Goal: Task Accomplishment & Management: Manage account settings

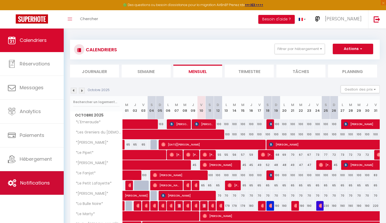
scroll to position [40, 0]
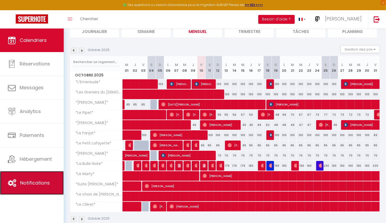
click at [32, 181] on span "Notifications" at bounding box center [35, 183] width 30 height 7
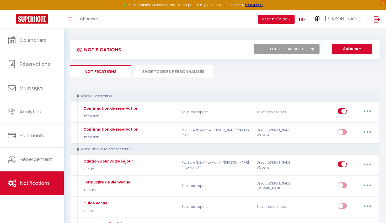
select select
checkbox input "false"
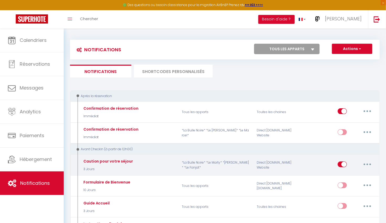
select select
checkbox input "false"
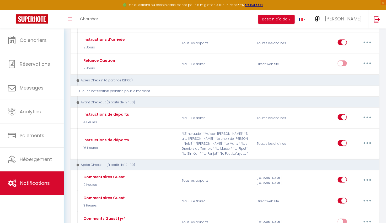
scroll to position [192, 0]
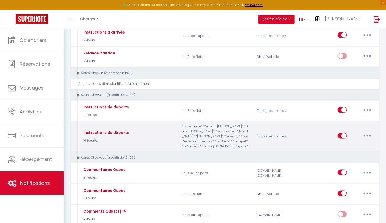
click at [366, 132] on button "button" at bounding box center [367, 136] width 15 height 8
click at [346, 144] on link "Editer" at bounding box center [353, 147] width 39 height 9
type input "Instructions de départs"
select select "4"
select select "16 Heures"
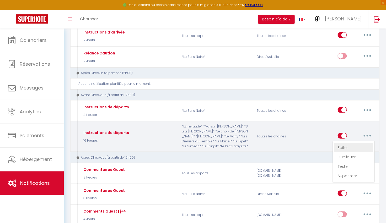
select select
checkbox input "true"
checkbox input "false"
radio input "true"
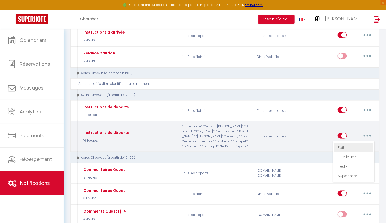
type input "Instructions de départ"
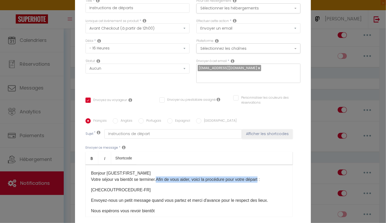
drag, startPoint x: 264, startPoint y: 176, endPoint x: 159, endPoint y: 175, distance: 105.0
click at [159, 175] on p "Bonjour [GUEST:FIRST_NAME]​ Votre séjour va bientôt se terminer. Afin de vous a…" at bounding box center [189, 176] width 196 height 13
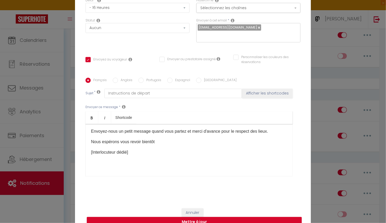
scroll to position [46, 0]
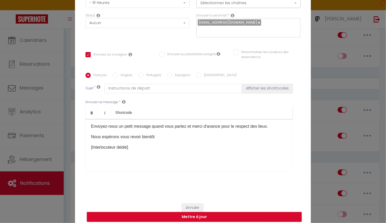
click at [211, 214] on button "Mettre à jour" at bounding box center [194, 217] width 215 height 10
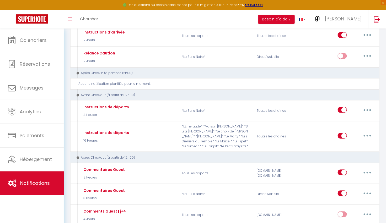
scroll to position [0, 0]
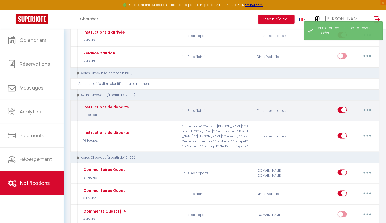
click at [366, 106] on button "button" at bounding box center [367, 110] width 15 height 8
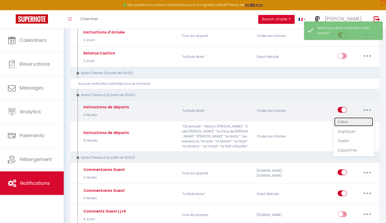
click at [340, 118] on link "Editer" at bounding box center [353, 122] width 39 height 9
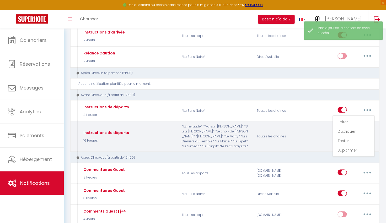
type input "Instructions de départs"
select select "4"
select select "4 Heures"
select select "if_booking_is_paid"
checkbox input "true"
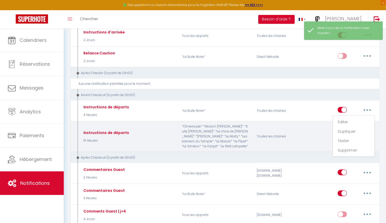
checkbox input "false"
radio input "true"
type input "Instructions de départ"
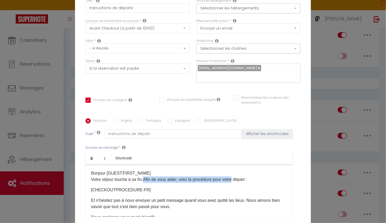
drag, startPoint x: 236, startPoint y: 133, endPoint x: 146, endPoint y: 133, distance: 89.8
click at [146, 170] on p "Bonjour [GUEST:FIRST_NAME]​ Votre séjour touche à sa fin. Afin de vous aider, v…" at bounding box center [189, 176] width 196 height 13
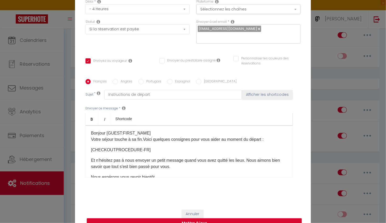
scroll to position [1, 0]
click at [211, 220] on button "Mettre à jour" at bounding box center [194, 223] width 215 height 10
checkbox input "true"
checkbox input "false"
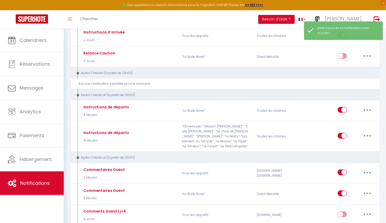
scroll to position [0, 0]
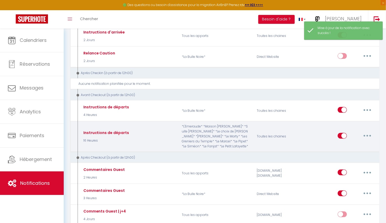
click at [369, 132] on button "button" at bounding box center [367, 136] width 15 height 8
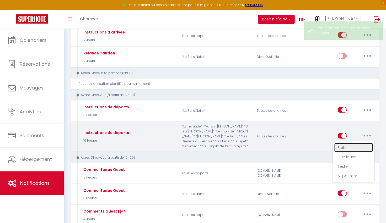
click at [347, 143] on link "Editer" at bounding box center [353, 147] width 39 height 9
type input "Instructions de départs"
select select "4"
select select "16 Heures"
select select
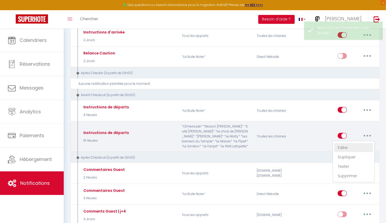
checkbox input "true"
checkbox input "false"
radio input "true"
type input "Instructions de départ"
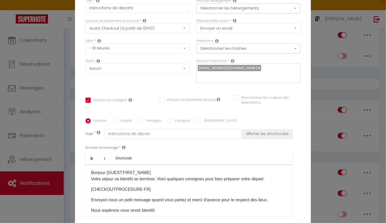
drag, startPoint x: 271, startPoint y: 155, endPoint x: 184, endPoint y: 156, distance: 86.2
click at [184, 197] on p "Envoyez-nous un petit message quand vous partez et merci d'avance pour le respe…" at bounding box center [189, 200] width 196 height 6
drag, startPoint x: 242, startPoint y: 134, endPoint x: 216, endPoint y: 134, distance: 26.2
click at [216, 177] on span "Votre séjour va bientôt se terminer. Voici quelques consignes pour bien prépare…" at bounding box center [177, 179] width 172 height 4
click at [216, 177] on span "Votre séjour va bientôt se terminer. Voici quelques consignes pourvous aider vo…" at bounding box center [173, 179] width 165 height 4
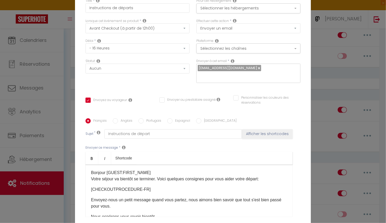
click at [237, 177] on span "Votre séjour va bientôt se terminer. Voici quelques consignes pour vous aider v…" at bounding box center [174, 179] width 167 height 4
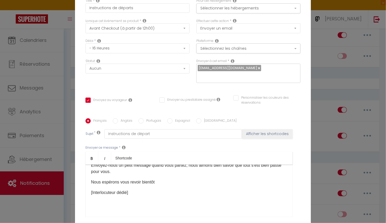
scroll to position [37, 0]
checkbox input "true"
checkbox input "false"
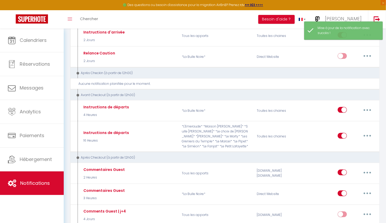
scroll to position [0, 0]
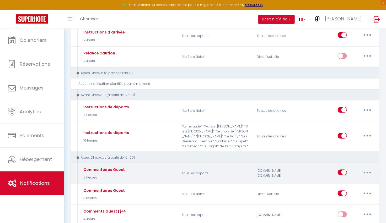
click at [366, 168] on button "button" at bounding box center [367, 172] width 15 height 8
click at [341, 181] on link "Editer" at bounding box center [353, 184] width 39 height 9
type input "Commentaires Guest"
select select "5"
select select "2 Heures"
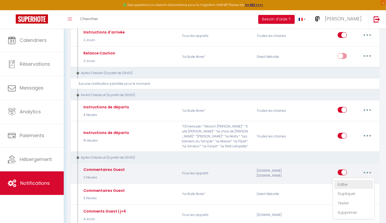
select select "if_booking_is_paid"
checkbox input "true"
checkbox input "false"
radio input "true"
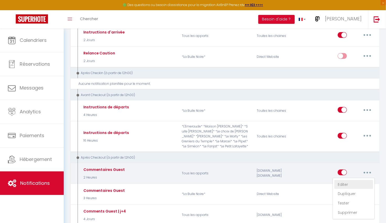
type input "[GUEST:FIRST_NAME], deux mots : merci beaucoup*!"
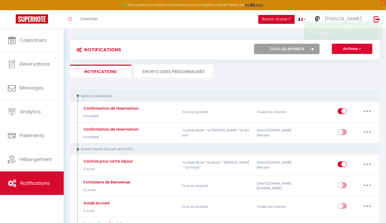
click at [186, 71] on li "SHORTCODES PERSONNALISÉS" at bounding box center [173, 71] width 79 height 13
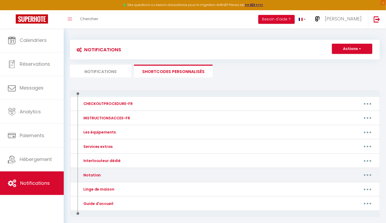
click at [364, 173] on button "button" at bounding box center [367, 175] width 15 height 8
click at [341, 185] on link "Editer" at bounding box center [353, 187] width 39 height 9
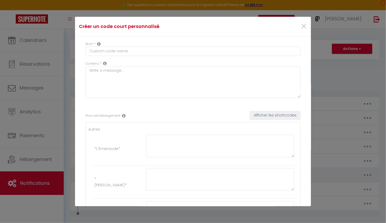
type input "Notation"
type textarea "Soutenez notre hébergement"
type textarea "Nos clients les plus respectueux nous soutiennent en laissant la note maximale.…"
type textarea "Si votre expérience est une réussite, soutenez-nous et partagez votre avis sur …"
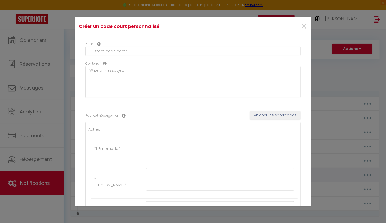
type textarea "Nos clients les plus respectueux nous soutiennent en laissant la note maximale.…"
type textarea "Nos clients les plus respectueux nous soutiennent. Retenez qu'un séjour satisfa…"
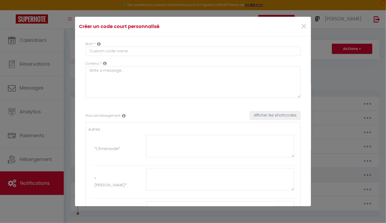
type textarea "Nos clients les plus respectueux nous soutiennent en laissant la note maximale.…"
type textarea "Nos clients les plus respectueux nous soutiennent. Retenez qu'un séjour satisfa…"
type textarea "Nos clients les plus respectueux nous soutiennent en laissant la note maximale.…"
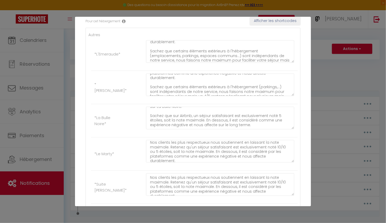
scroll to position [2, 0]
drag, startPoint x: 289, startPoint y: 150, endPoint x: 254, endPoint y: 151, distance: 35.1
click at [254, 151] on textarea "Nos clients les plus respectueux nous soutiennent en laissant la note maximale.…" at bounding box center [220, 151] width 148 height 23
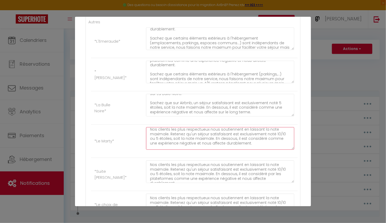
scroll to position [108, 0]
type textarea "Nos clients les plus respectueux nous soutiennent en laissant la note maximale.…"
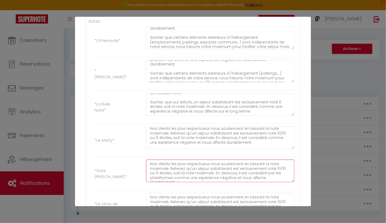
drag, startPoint x: 289, startPoint y: 171, endPoint x: 254, endPoint y: 171, distance: 34.6
click at [254, 171] on textarea "Nos clients les plus respectueux nous soutiennent en laissant la note maximale.…" at bounding box center [220, 171] width 148 height 23
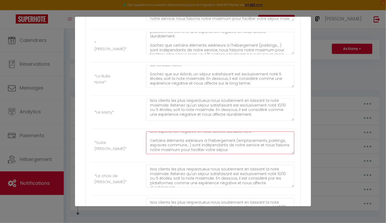
scroll to position [147, 0]
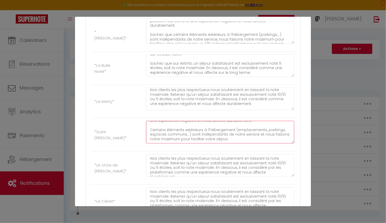
type textarea "Nos clients les plus respectueux nous soutiennent en laissant la note maximale.…"
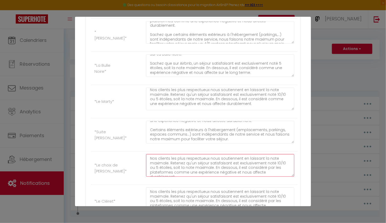
drag, startPoint x: 289, startPoint y: 166, endPoint x: 254, endPoint y: 166, distance: 34.8
click at [254, 166] on textarea "Nos clients les plus respectueux nous soutiennent en laissant la note maximale.…" at bounding box center [220, 165] width 148 height 23
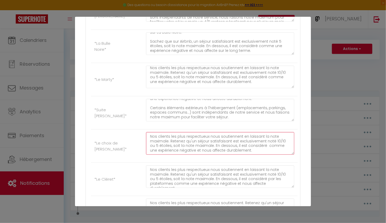
scroll to position [172, 0]
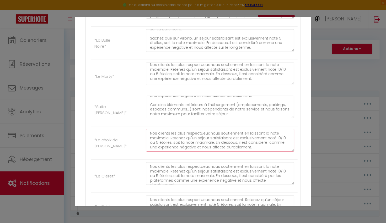
type textarea "Nos clients les plus respectueux nous soutiennent en laissant la note maximale.…"
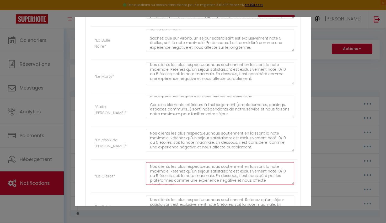
drag, startPoint x: 289, startPoint y: 174, endPoint x: 254, endPoint y: 173, distance: 34.6
click at [254, 173] on textarea "Nos clients les plus respectueux nous soutiennent en laissant la note maximale.…" at bounding box center [220, 173] width 148 height 23
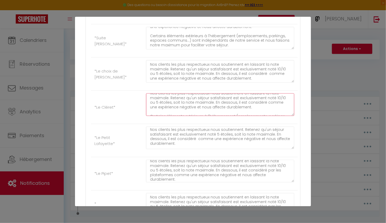
scroll to position [3, 0]
type textarea "Nos clients les plus respectueux nous soutiennent en laissant la note maximale.…"
drag, startPoint x: 288, startPoint y: 168, endPoint x: 254, endPoint y: 168, distance: 33.5
click at [254, 168] on textarea "Nos clients les plus respectueux nous soutiennent en laissant la note maximale.…" at bounding box center [220, 171] width 148 height 23
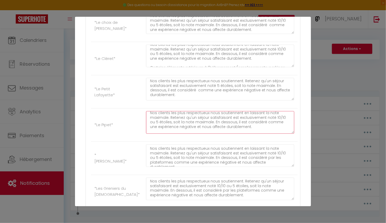
scroll to position [0, 0]
type textarea "Nos clients les plus respectueux nous soutiennent en laissant la note maximale.…"
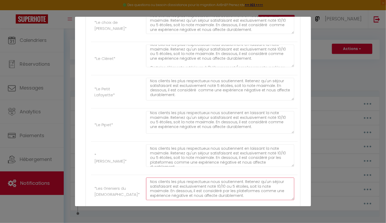
click at [234, 188] on textarea "Nos clients les plus respectueux nous soutiennent. Retenez qu'un séjour satisfa…" at bounding box center [220, 189] width 148 height 23
drag, startPoint x: 235, startPoint y: 188, endPoint x: 201, endPoint y: 188, distance: 34.1
click at [201, 188] on textarea "Nos clients les plus respectueux nous soutiennent. Retenez qu'un séjour satisfa…" at bounding box center [220, 189] width 148 height 23
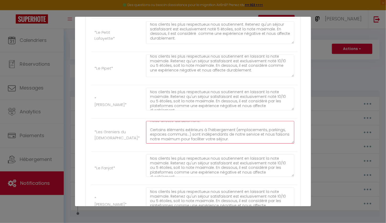
scroll to position [347, 0]
type textarea "Nos clients les plus respectueux nous soutiennent. Retenez qu'un séjour satisfa…"
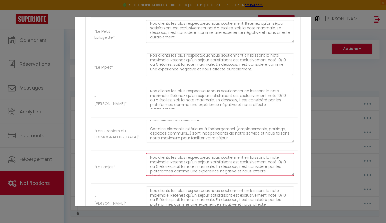
drag, startPoint x: 289, startPoint y: 162, endPoint x: 254, endPoint y: 163, distance: 34.9
click at [254, 163] on textarea "Nos clients les plus respectueux nous soutiennent en laissant la note maximale.…" at bounding box center [220, 164] width 148 height 23
type textarea "Nos clients les plus respectueux nous soutiennent en laissant la note maximale.…"
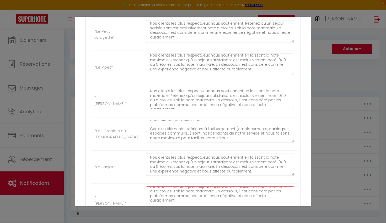
drag, startPoint x: 289, startPoint y: 187, endPoint x: 254, endPoint y: 187, distance: 34.6
click at [254, 187] on textarea "Nos clients les plus respectueux nous soutiennent en laissant la note maximale.…" at bounding box center [220, 198] width 148 height 23
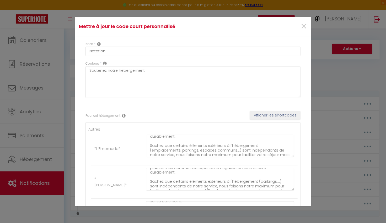
scroll to position [23, 0]
type textarea "Nos clients les plus respectueux nous soutiennent en laissant la note maximale.…"
click at [174, 139] on textarea "Nos clients les plus respectueux nous soutiennent en laissant la note maximale.…" at bounding box center [220, 146] width 148 height 23
drag, startPoint x: 189, startPoint y: 143, endPoint x: 233, endPoint y: 139, distance: 45.0
click at [233, 139] on textarea "Nos clients les plus respectueux nous soutiennent en laissant la note maximale.…" at bounding box center [220, 146] width 148 height 23
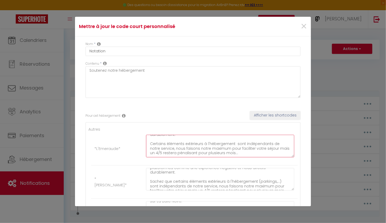
scroll to position [18, 0]
drag, startPoint x: 163, startPoint y: 148, endPoint x: 149, endPoint y: 147, distance: 13.4
click at [149, 147] on textarea "Nos clients les plus respectueux nous soutiennent en laissant la note maximale.…" at bounding box center [220, 146] width 148 height 23
drag, startPoint x: 279, startPoint y: 153, endPoint x: 185, endPoint y: 152, distance: 93.5
click at [185, 152] on textarea "Nos clients les plus respectueux nous soutiennent en laissant la note maximale.…" at bounding box center [220, 146] width 148 height 23
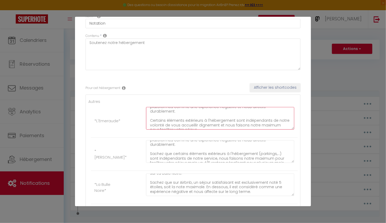
scroll to position [31, 0]
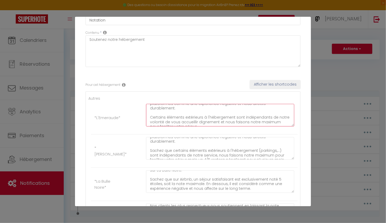
drag, startPoint x: 188, startPoint y: 121, endPoint x: 151, endPoint y: 114, distance: 38.1
click at [151, 114] on textarea "Nos clients les plus respectueux nous soutiennent en laissant la note maximale.…" at bounding box center [220, 115] width 148 height 23
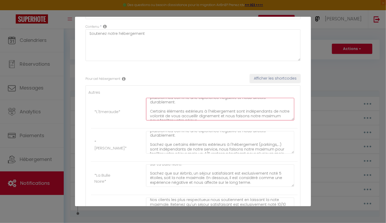
scroll to position [39, 0]
type textarea "Nos clients les plus respectueux nous soutiennent en laissant la note maximale.…"
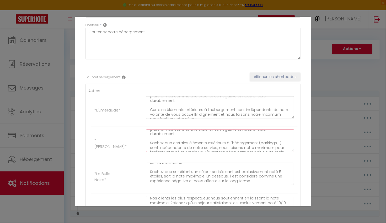
drag, startPoint x: 270, startPoint y: 146, endPoint x: 150, endPoint y: 138, distance: 120.0
click at [150, 138] on textarea "Nos clients les plus respectueux nous soutiennent en laissant la note maximale.…" at bounding box center [220, 141] width 148 height 23
paste textarea "Certains éléments extérieurs à l'hébergement sont indépendants de notre volonté…"
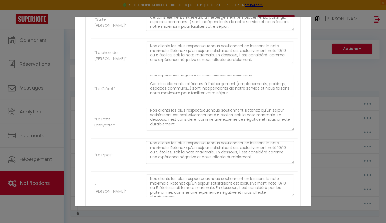
scroll to position [0, 0]
type textarea "Nos clients les plus respectueux nous soutiennent en laissant la note maximale.…"
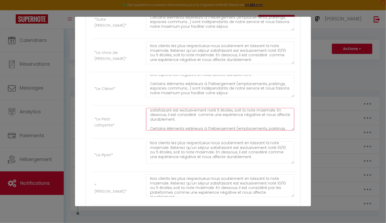
scroll to position [18, 0]
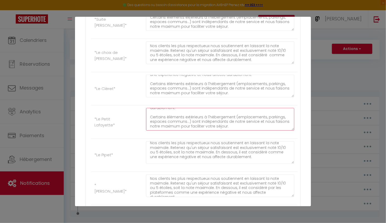
drag, startPoint x: 150, startPoint y: 109, endPoint x: 230, endPoint y: 126, distance: 82.1
click at [230, 126] on textarea "Nos clients les plus respectueux nous soutiennent. Retenez qu'un séjour satisfa…" at bounding box center [220, 119] width 148 height 23
click at [302, 165] on div "Nom * Notation Contenu * Soutenez notre hébergement Pour cet hébergement Affich…" at bounding box center [193, 53] width 236 height 552
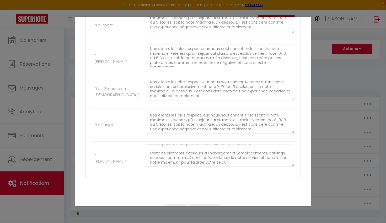
scroll to position [397, 0]
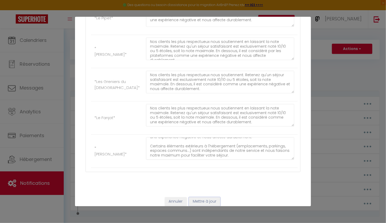
click at [214, 197] on button "Mettre à jour" at bounding box center [204, 201] width 31 height 9
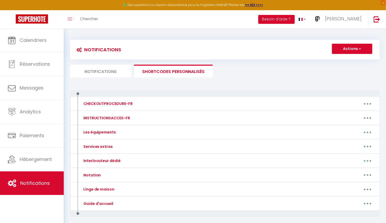
click at [104, 70] on li "Notifications" at bounding box center [100, 71] width 61 height 13
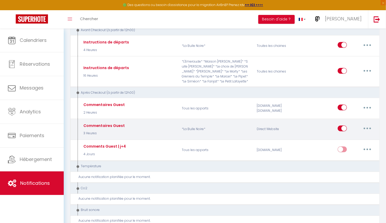
scroll to position [256, 0]
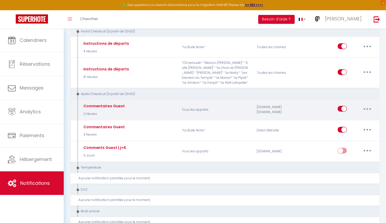
click at [366, 105] on button "button" at bounding box center [367, 109] width 15 height 8
click at [344, 117] on link "Editer" at bounding box center [353, 121] width 39 height 9
type input "Commentaires Guest"
select select "5"
select select "2 Heures"
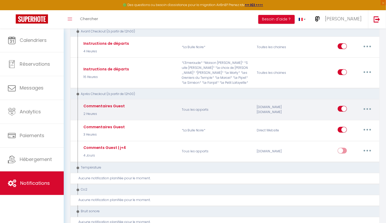
select select "if_booking_is_paid"
checkbox input "true"
checkbox input "false"
radio input "true"
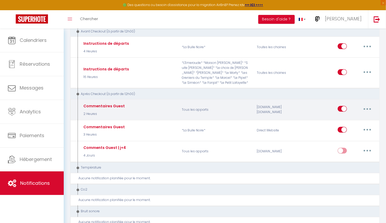
type input "[GUEST:FIRST_NAME], deux mots : merci beaucoup*!"
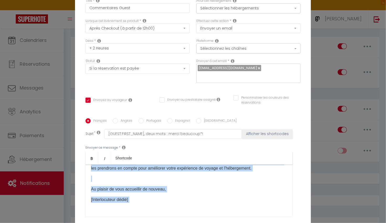
scroll to position [60, 0]
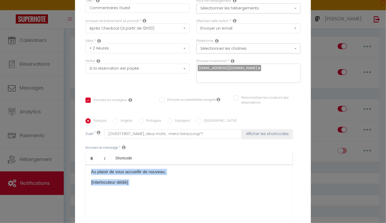
drag, startPoint x: 92, startPoint y: 170, endPoint x: 251, endPoint y: 197, distance: 162.0
click at [251, 197] on div "Bonjour [GUEST:FIRST_NAME]​ Vous faites partie de ces voyageurs à qui l'ont dit…" at bounding box center [188, 191] width 207 height 52
copy div "Bonjour [GUEST:FIRST_NAME]​ Vous faites partie de ces voyageurs à qui l'ont dit…"
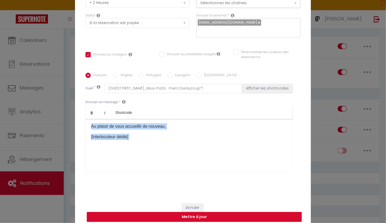
click at [223, 213] on button "Mettre à jour" at bounding box center [194, 217] width 215 height 10
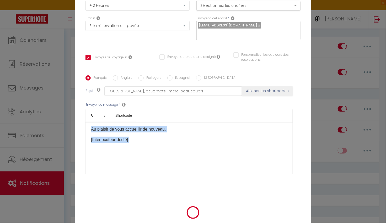
checkbox input "true"
checkbox input "false"
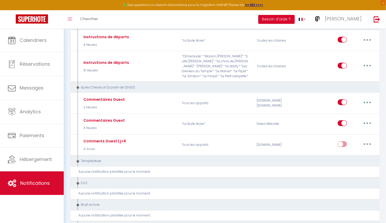
scroll to position [262, 0]
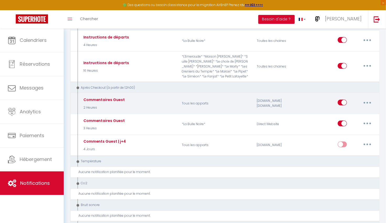
click at [364, 98] on button "button" at bounding box center [367, 102] width 15 height 8
click at [338, 110] on link "Editer" at bounding box center [353, 114] width 39 height 9
type input "Commentaires Guest"
select select "5"
select select "2 Heures"
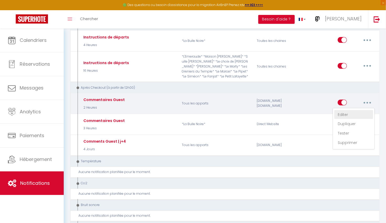
select select "if_booking_is_paid"
checkbox input "true"
checkbox input "false"
radio input "true"
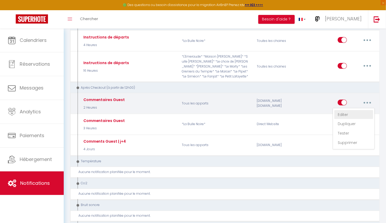
type input "[GUEST:FIRST_NAME], deux mots : merci beaucoup*!"
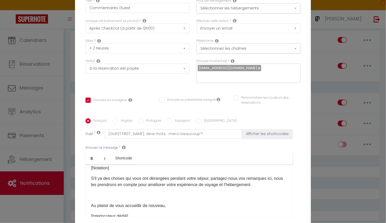
scroll to position [28, 0]
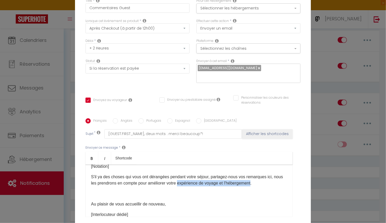
drag, startPoint x: 253, startPoint y: 137, endPoint x: 179, endPoint y: 136, distance: 73.9
click at [179, 174] on p "S'il ya des choses qui vous ont dérangées pendant votre séjour, partagez-nous v…" at bounding box center [189, 180] width 196 height 13
drag, startPoint x: 212, startPoint y: 131, endPoint x: 207, endPoint y: 132, distance: 5.4
click at [212, 174] on p "S'il ya des choses qui vous ont dérangées pendant votre séjour, partagez-nous v…" at bounding box center [189, 180] width 196 height 13
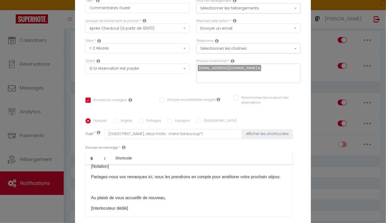
click at [160, 184] on p at bounding box center [189, 187] width 196 height 6
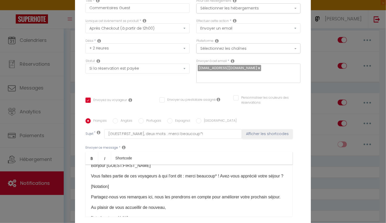
scroll to position [3, 0]
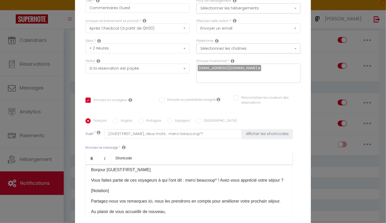
checkbox input "true"
checkbox input "false"
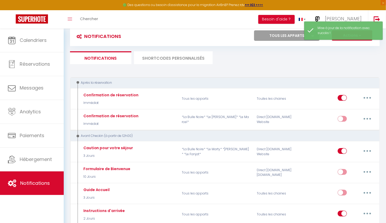
scroll to position [0, 0]
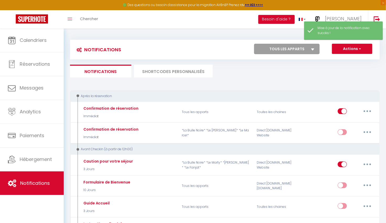
click at [171, 72] on li "SHORTCODES PERSONNALISÉS" at bounding box center [173, 71] width 79 height 13
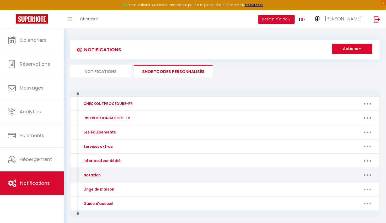
click at [365, 173] on button "button" at bounding box center [367, 175] width 15 height 8
click at [344, 183] on link "Editer" at bounding box center [353, 187] width 39 height 9
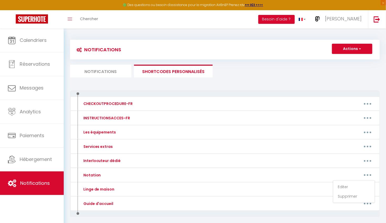
type input "Notation"
type textarea "Soutenez notre hébergement"
type textarea "Nos clients les plus respectueux nous soutiennent en laissant la note maximale.…"
type textarea "Si votre expérience est une réussite, soutenez-nous et partagez votre avis sur …"
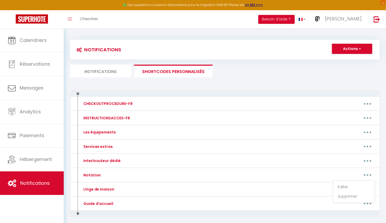
type textarea "Nos clients les plus respectueux nous soutiennent en laissant la note maximale.…"
type textarea "Nos clients les plus respectueux nous soutiennent. Retenez qu'un séjour satisfa…"
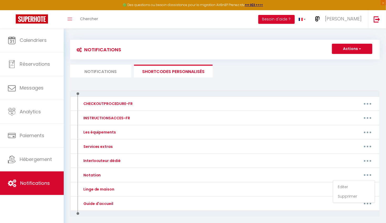
type textarea "Nos clients les plus respectueux nous soutiennent en laissant la note maximale.…"
type textarea "Nos clients les plus respectueux nous soutiennent. Retenez qu'un séjour satisfa…"
type textarea "Nos clients les plus respectueux nous soutiennent en laissant la note maximale.…"
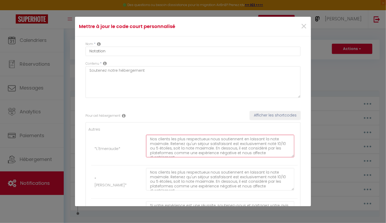
scroll to position [18, 0]
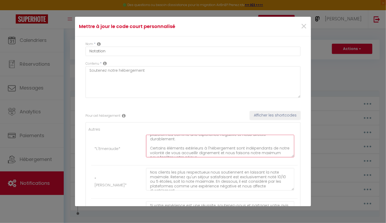
drag, startPoint x: 150, startPoint y: 139, endPoint x: 240, endPoint y: 161, distance: 93.2
click at [240, 161] on div "Nos clients les plus respectueux nous soutiennent en laissant la note maximale.…" at bounding box center [219, 149] width 155 height 28
paste textarea "Votre avis est important pour nous.Nos clients les plus respectueux nous soutie…"
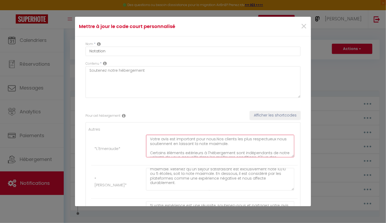
scroll to position [8, 0]
click at [214, 139] on textarea "Votre avis est important pour nous.Nos clients les plus respectueux nous soutie…" at bounding box center [220, 146] width 148 height 23
type textarea "Votre avis est important pour nous. Nos clients les plus respectueux nous souti…"
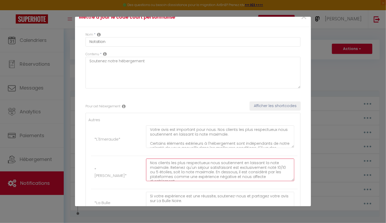
scroll to position [18, 0]
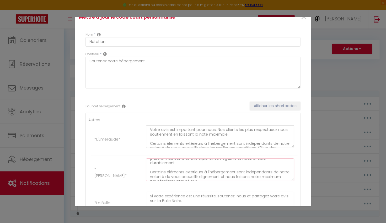
drag, startPoint x: 150, startPoint y: 161, endPoint x: 213, endPoint y: 185, distance: 66.8
click at [213, 185] on div "Nos clients les plus respectueux nous soutiennent en laissant la note maximale.…" at bounding box center [219, 173] width 155 height 28
paste textarea "Votre avis est important pour nous. Nos clients les plus respectueux nous souti…"
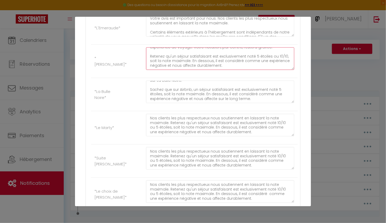
scroll to position [123, 0]
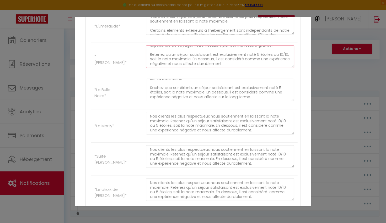
type textarea "Votre avis est important pour nous. Nos clients les plus respectueux nous souti…"
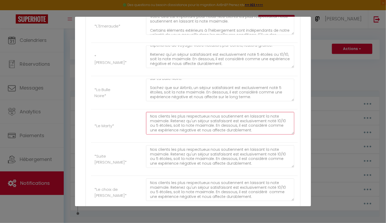
scroll to position [18, 0]
drag, startPoint x: 149, startPoint y: 115, endPoint x: 249, endPoint y: 142, distance: 103.4
click at [249, 142] on ul "Autres *L'Emeraude* Votre avis est important pour nous. Nos clients les plus re…" at bounding box center [192, 223] width 209 height 438
paste textarea "Votre avis est important pour nous. Nos clients les plus respectueux nous souti…"
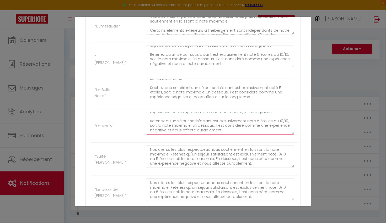
type textarea "Votre avis est important pour nous. Nos clients les plus respectueux nous souti…"
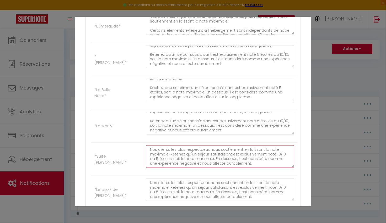
scroll to position [18, 0]
drag, startPoint x: 150, startPoint y: 147, endPoint x: 232, endPoint y: 174, distance: 86.0
click at [232, 174] on ul "Autres *L'Emeraude* Votre avis est important pour nous. Nos clients les plus re…" at bounding box center [192, 223] width 209 height 438
paste textarea "Votre avis est important pour nous. Nos clients les plus respectueux nous souti…"
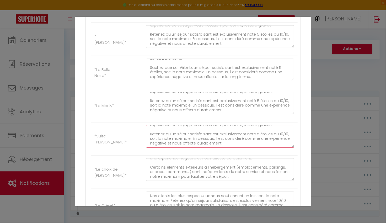
scroll to position [0, 0]
type textarea "Votre avis est important pour nous. Nos clients les plus respectueux nous souti…"
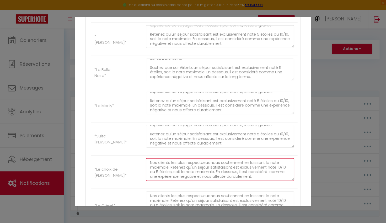
scroll to position [18, 0]
drag, startPoint x: 150, startPoint y: 161, endPoint x: 259, endPoint y: 189, distance: 112.8
click at [259, 189] on ul "Autres *L'Emeraude* Votre avis est important pour nous. Nos clients les plus re…" at bounding box center [192, 203] width 209 height 438
paste textarea "Votre avis est important pour nous. Nos clients les plus respectueux nous souti…"
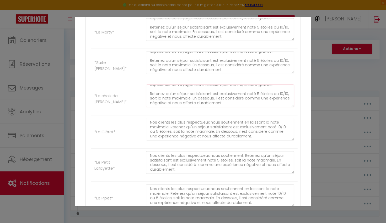
scroll to position [219, 0]
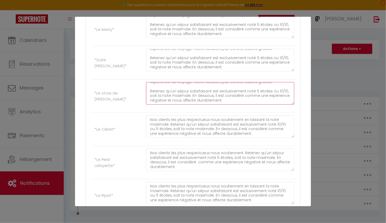
type textarea "Votre avis est important pour nous. Nos clients les plus respectueux nous souti…"
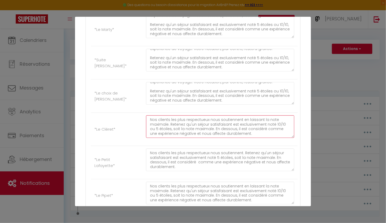
scroll to position [18, 0]
drag, startPoint x: 150, startPoint y: 117, endPoint x: 270, endPoint y: 144, distance: 122.1
click at [270, 144] on ul "Autres *L'Emeraude* Votre avis est important pour nous. Nos clients les plus re…" at bounding box center [192, 127] width 209 height 438
paste textarea "Votre avis est important pour nous. Nos clients les plus respectueux nous souti…"
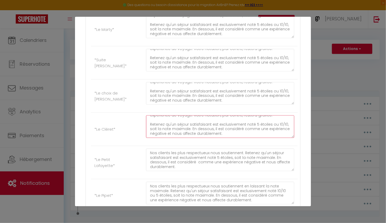
type textarea "Votre avis est important pour nous. Nos clients les plus respectueux nous souti…"
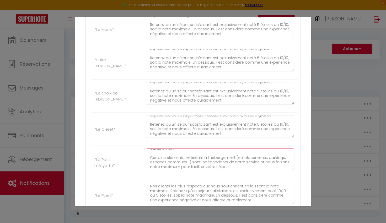
drag, startPoint x: 150, startPoint y: 151, endPoint x: 200, endPoint y: 172, distance: 54.5
click at [200, 172] on div "Nos clients les plus respectueux nous soutiennent. Retenez qu'un séjour satisfa…" at bounding box center [219, 163] width 155 height 28
paste textarea "Votre avis est important pour nous. Nos clients les plus respectueux nous souti…"
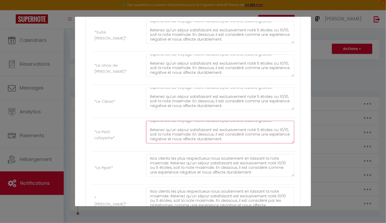
scroll to position [250, 0]
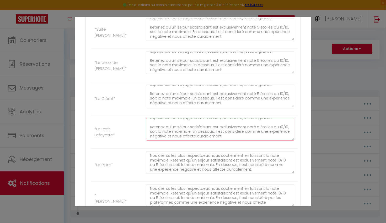
type textarea "Votre avis est important pour nous. Nos clients les plus respectueux nous souti…"
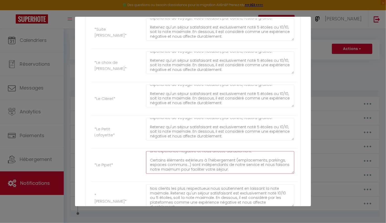
drag, startPoint x: 150, startPoint y: 152, endPoint x: 267, endPoint y: 174, distance: 119.1
click at [267, 174] on div "Nos clients les plus respectueux nous soutiennent en laissant la note maximale.…" at bounding box center [219, 165] width 155 height 28
paste textarea "Votre avis est important pour nous. Nos clients les plus respectueux nous souti…"
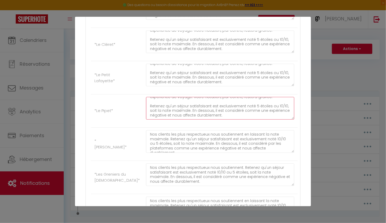
type textarea "Votre avis est important pour nous. Nos clients les plus respectueux nous souti…"
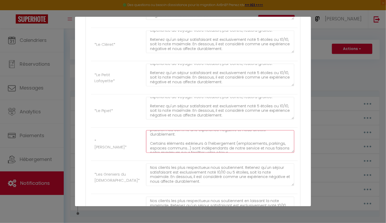
drag, startPoint x: 149, startPoint y: 131, endPoint x: 287, endPoint y: 151, distance: 138.7
click at [287, 151] on div "Nos clients les plus respectueux nous soutiennent en laissant la note maximale.…" at bounding box center [219, 144] width 155 height 28
paste textarea "Votre avis est important pour nous. Nos clients les plus respectueux nous souti…"
type textarea "Votre avis est important pour nous. Nos clients les plus respectueux nous souti…"
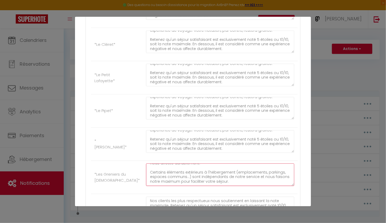
drag, startPoint x: 150, startPoint y: 165, endPoint x: 233, endPoint y: 188, distance: 86.7
click at [233, 188] on li "*Les Greniers du [DEMOGRAPHIC_DATA]* Nos clients les plus respectueux nous sout…" at bounding box center [194, 177] width 206 height 33
paste textarea "Votre avis est important pour nous. Nos clients les plus respectueux nous souti…"
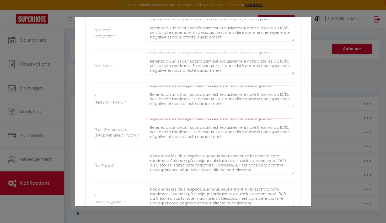
type textarea "Votre avis est important pour nous. Nos clients les plus respectueux nous souti…"
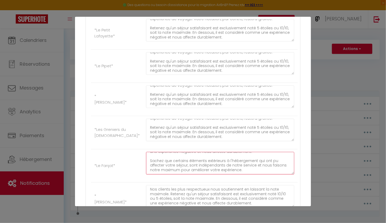
drag, startPoint x: 150, startPoint y: 152, endPoint x: 255, endPoint y: 179, distance: 108.4
paste textarea "Votre avis est important pour nous. Nos clients les plus respectueux nous souti…"
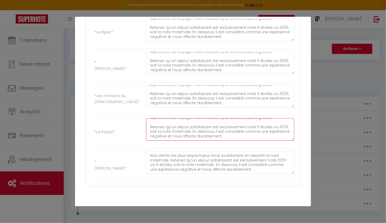
type textarea "Votre avis est important pour nous. Nos clients les plus respectueux nous souti…"
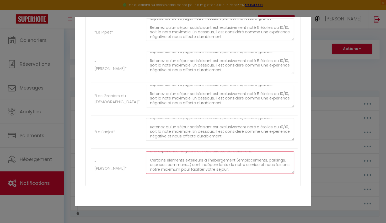
drag, startPoint x: 150, startPoint y: 151, endPoint x: 265, endPoint y: 175, distance: 117.2
click at [265, 175] on li "*Le Marcel* Nos clients les plus respectueux nous soutiennent en laissant la no…" at bounding box center [194, 165] width 206 height 33
paste textarea "Votre avis est important pour nous. Nos clients les plus respectueux nous souti…"
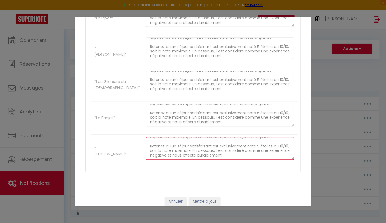
type textarea "Votre avis est important pour nous. Nos clients les plus respectueux nous souti…"
click at [208, 197] on button "Mettre à jour" at bounding box center [204, 201] width 31 height 9
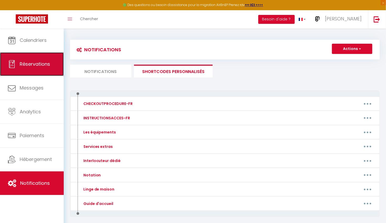
click at [35, 59] on link "Réservations" at bounding box center [32, 64] width 64 height 24
select select "not_cancelled"
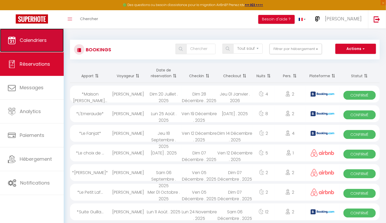
click at [46, 44] on link "Calendriers" at bounding box center [32, 41] width 64 height 24
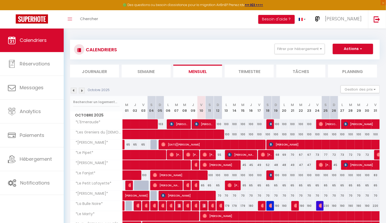
scroll to position [44, 0]
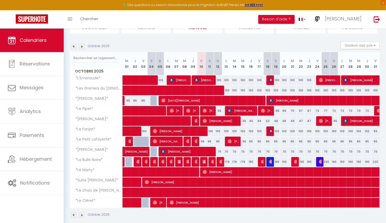
click at [81, 214] on img at bounding box center [82, 215] width 6 height 6
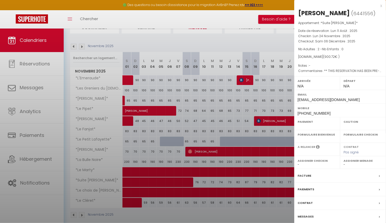
select select "OK"
select select "0"
select select "1"
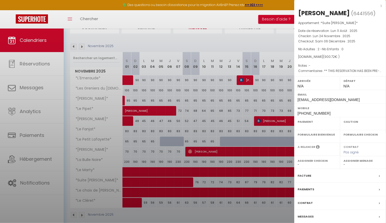
select select
select select "37545"
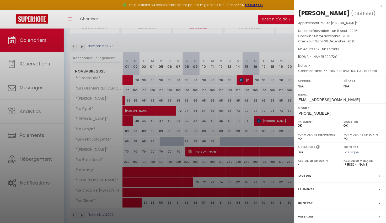
scroll to position [49, 0]
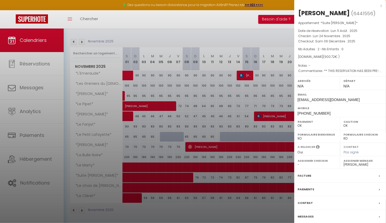
click at [307, 220] on label "Messages" at bounding box center [305, 217] width 16 height 6
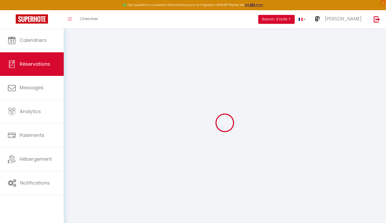
type input "[PERSON_NAME]"
type input "Ghillebaert"
type input "[EMAIL_ADDRESS][DOMAIN_NAME]"
type input "[PHONE_NUMBER]"
type input "30 Quai d’[GEOGRAPHIC_DATA]"
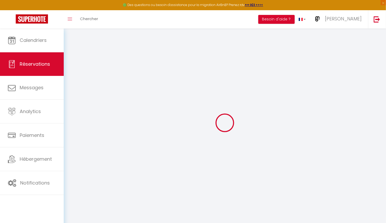
type input "Paris 75004"
select select "FR"
type input "130.79"
type input "12.61"
select select "51404"
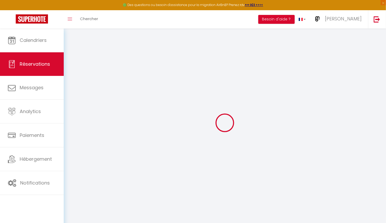
select select "1"
select select
type input "2"
select select "12"
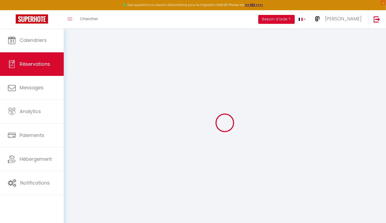
select select
type input "821.95"
checkbox input "true"
type input "0"
select select "2"
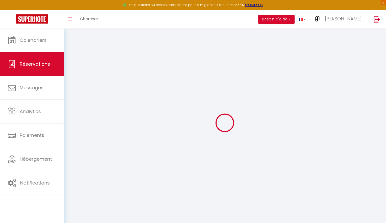
type input "50"
type input "0"
select select
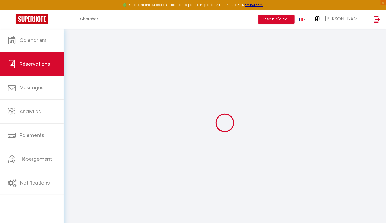
select select "15"
checkbox input "true"
select select
checkbox input "true"
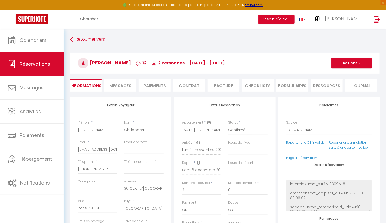
select select
checkbox input "true"
type textarea "** THIS RESERVATION HAS BEEN PRE-PAID ** BOOKING NOTE : Payment charge is EUR 1…"
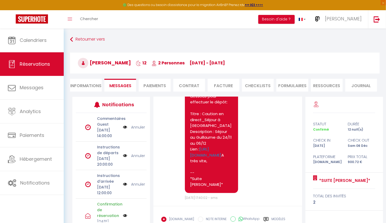
scroll to position [419, 0]
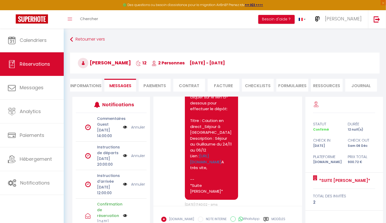
click at [158, 84] on li "Paiements" at bounding box center [155, 85] width 32 height 13
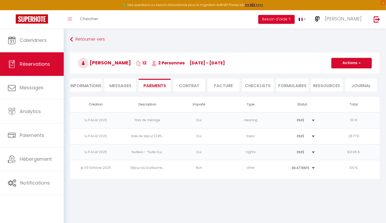
click at [352, 166] on td "100 €" at bounding box center [354, 168] width 52 height 16
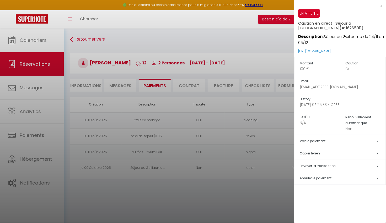
click at [369, 152] on h5 "Copier le lien" at bounding box center [342, 154] width 86 height 6
click at [355, 123] on h5 "Renouvellement automatique" at bounding box center [365, 120] width 40 height 12
click at [91, 85] on div at bounding box center [193, 111] width 386 height 223
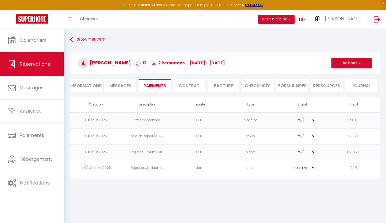
click at [91, 85] on li "Informations" at bounding box center [86, 85] width 32 height 13
select select
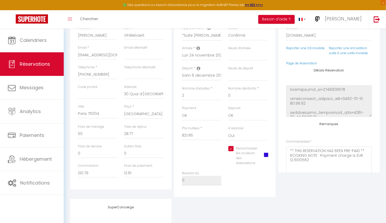
scroll to position [103, 0]
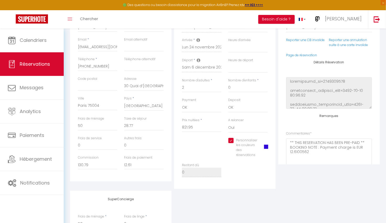
select select
checkbox input "true"
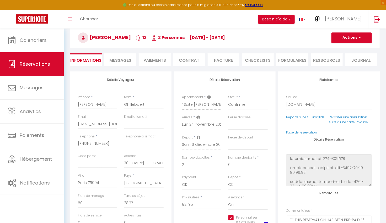
scroll to position [23, 0]
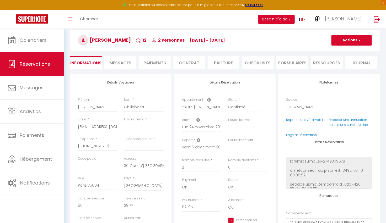
select select
checkbox input "true"
click at [123, 63] on span "Messages" at bounding box center [120, 63] width 22 height 6
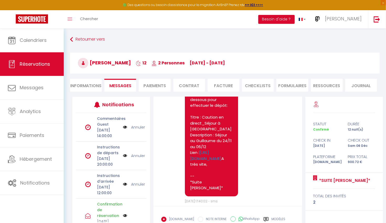
scroll to position [423, 0]
